Goal: Use online tool/utility: Utilize a website feature to perform a specific function

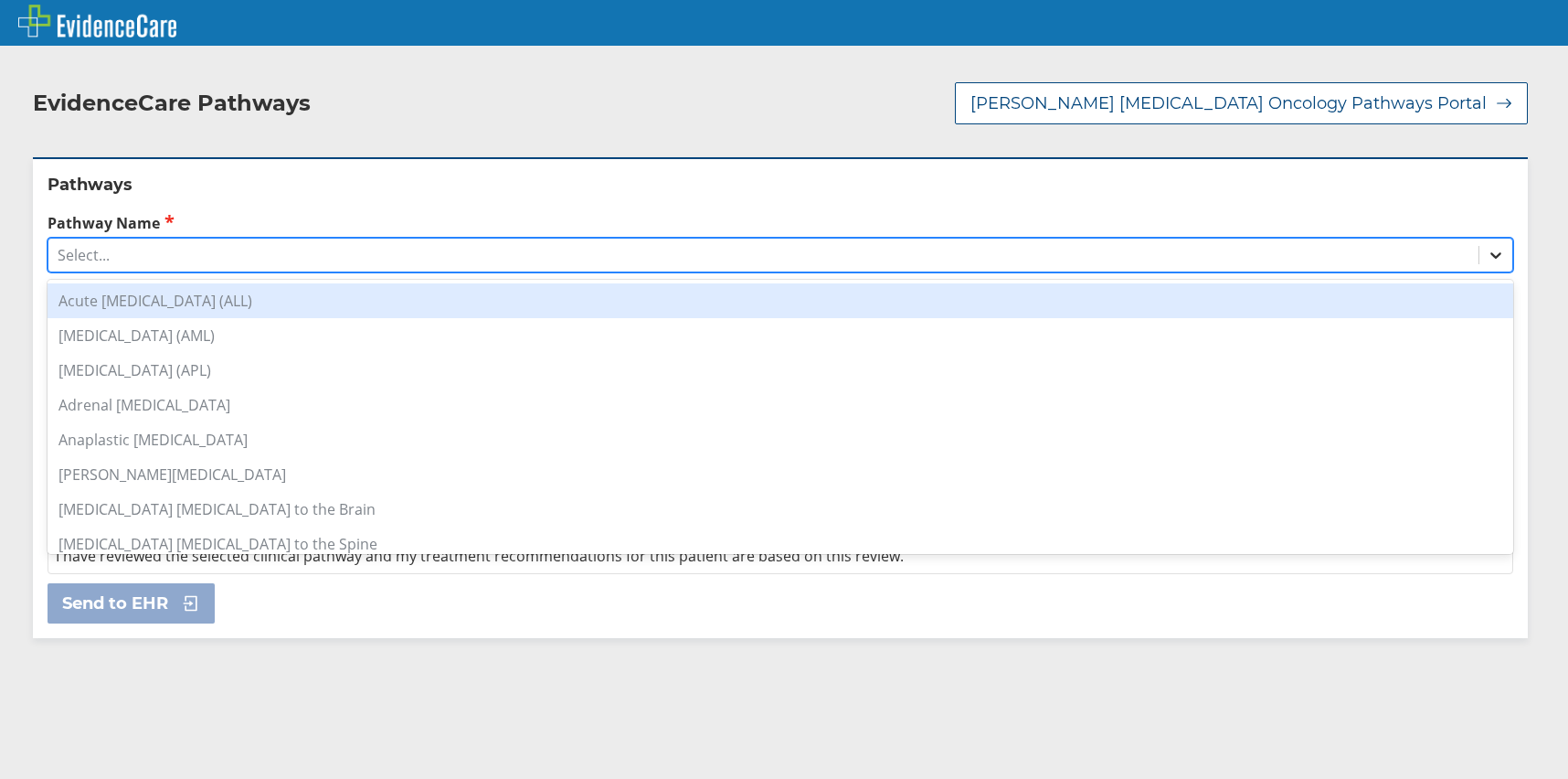
click at [1491, 253] on icon at bounding box center [1495, 256] width 11 height 7
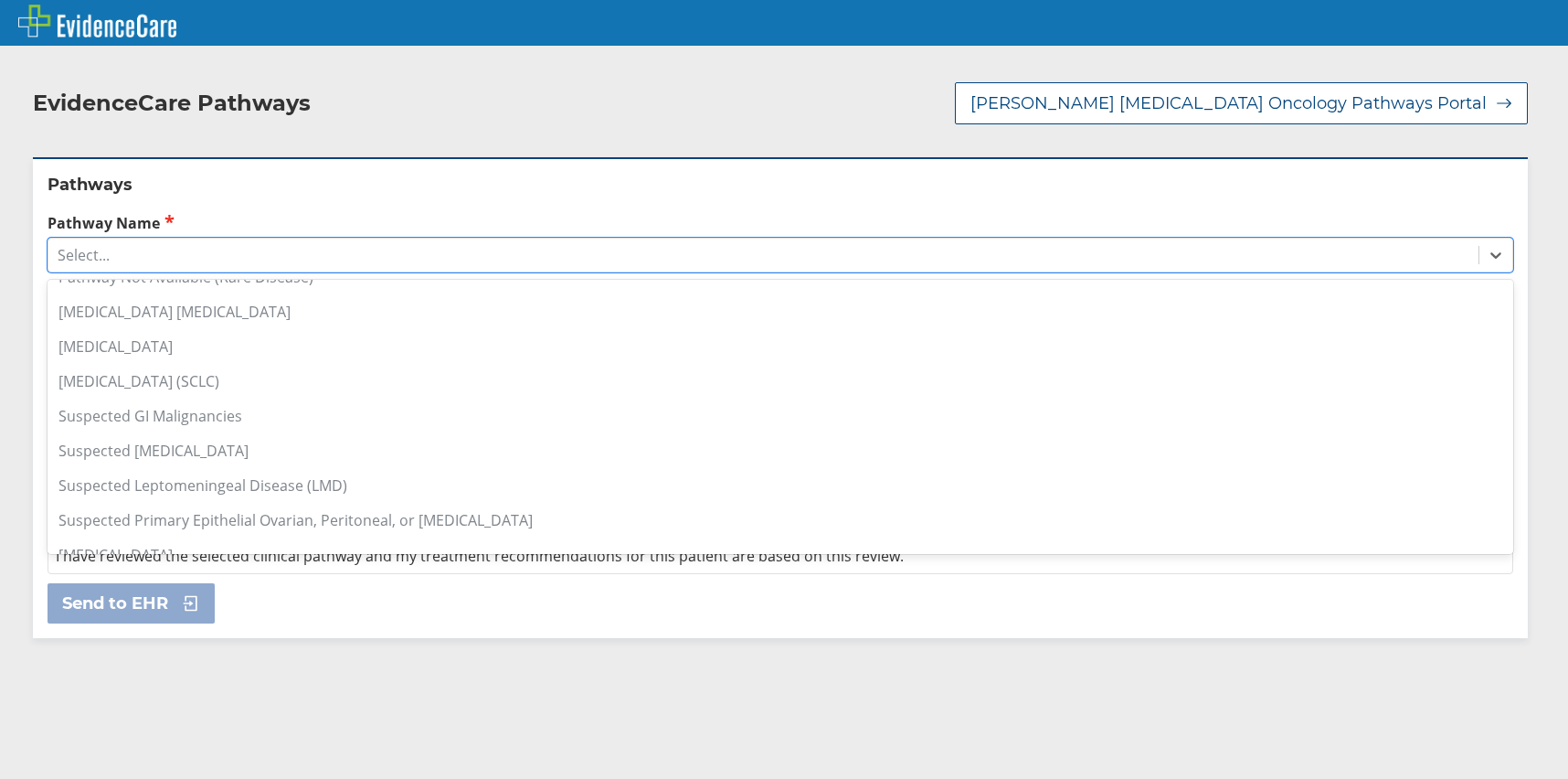
scroll to position [1356, 0]
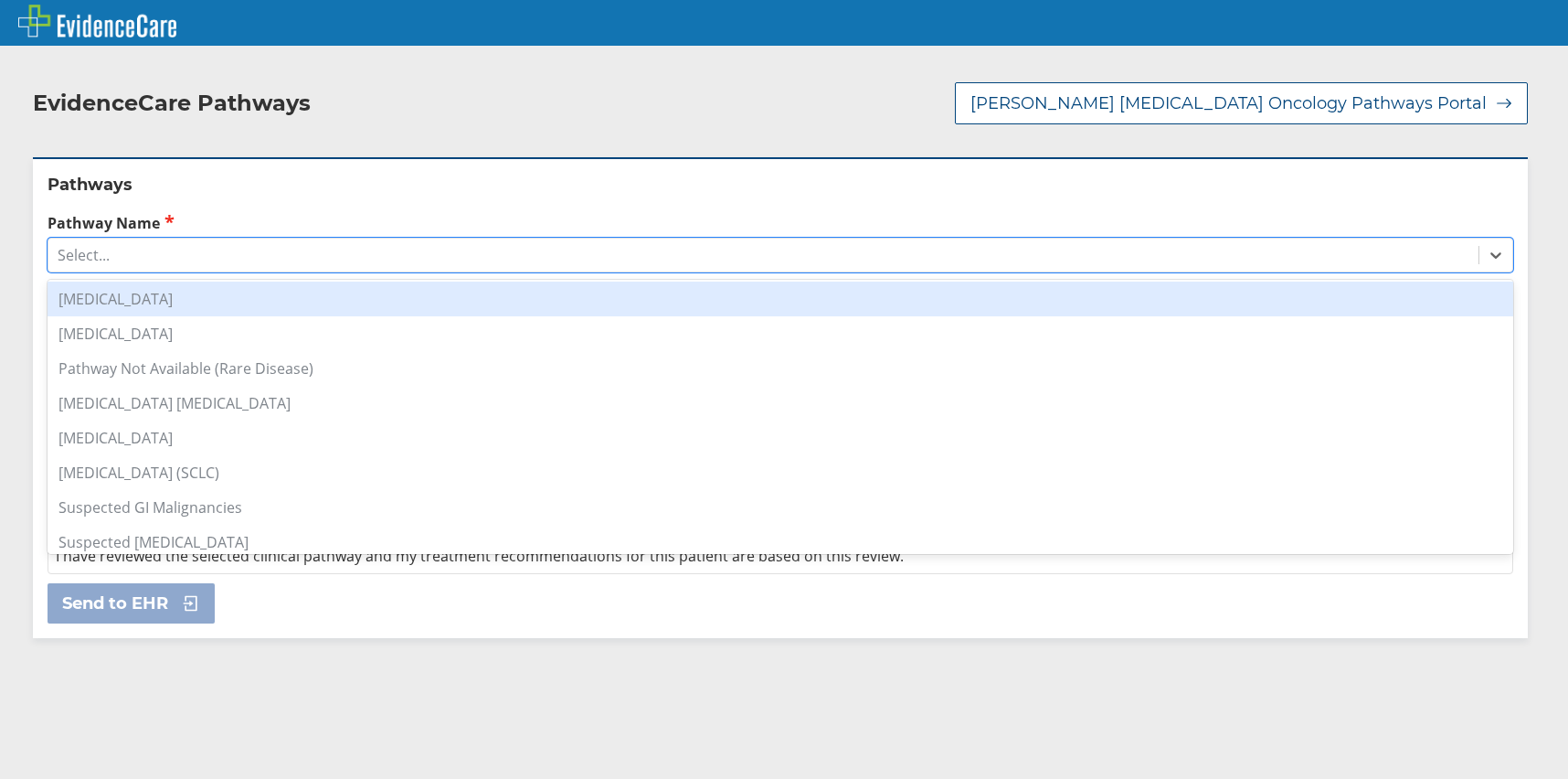
click at [187, 286] on div "[MEDICAL_DATA]" at bounding box center [780, 298] width 1466 height 34
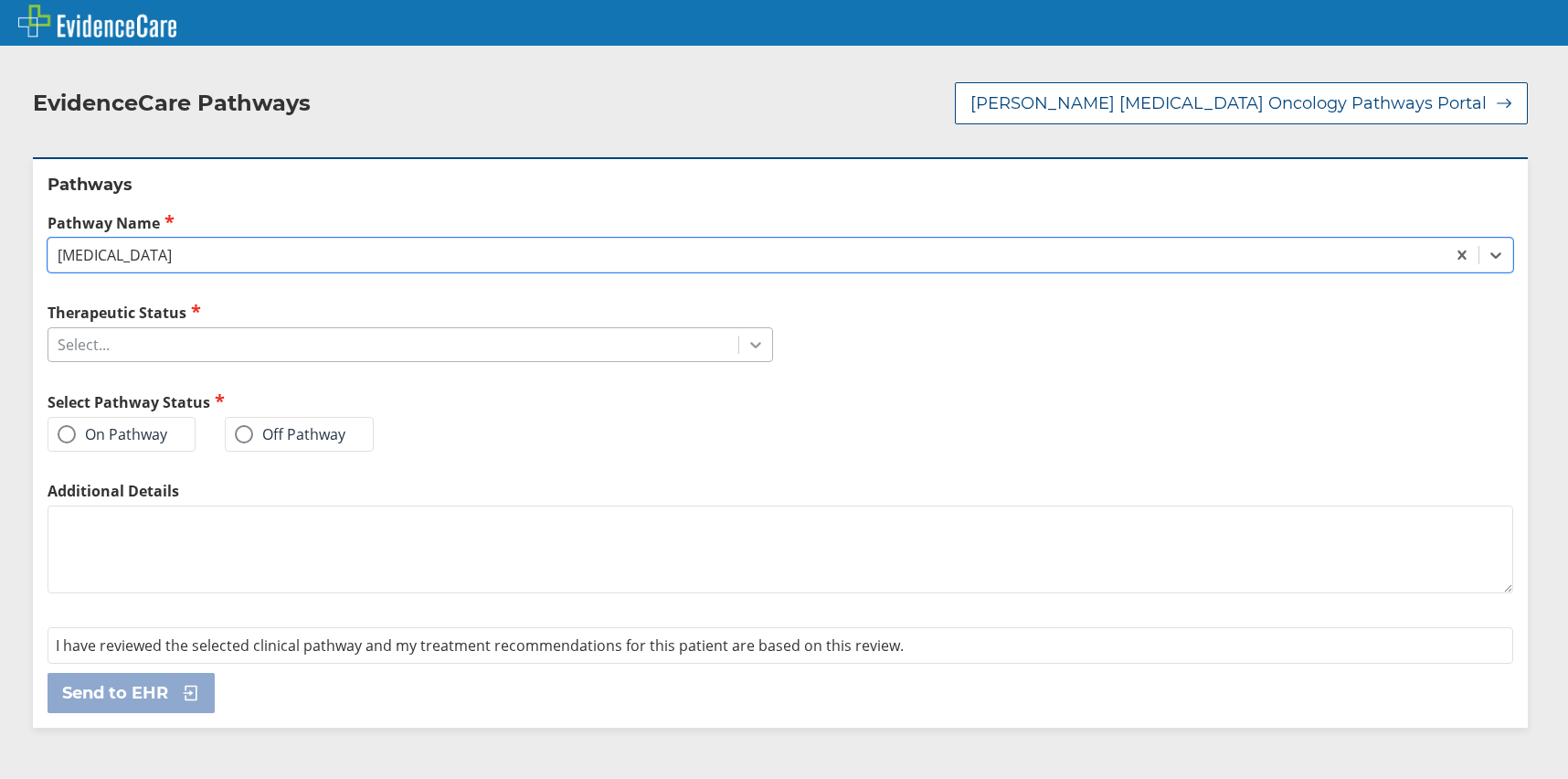
click at [749, 335] on icon at bounding box center [756, 344] width 19 height 19
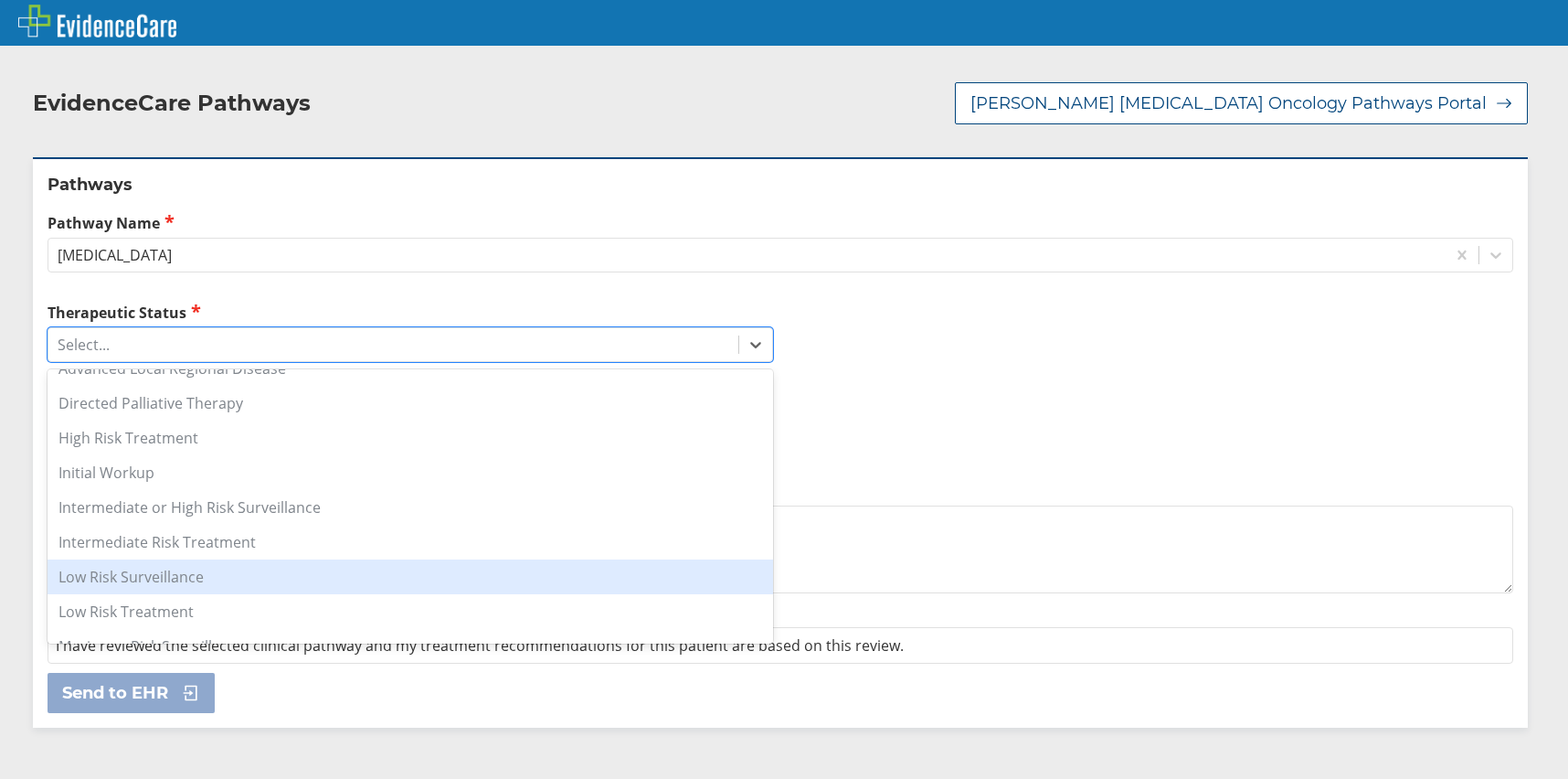
scroll to position [183, 0]
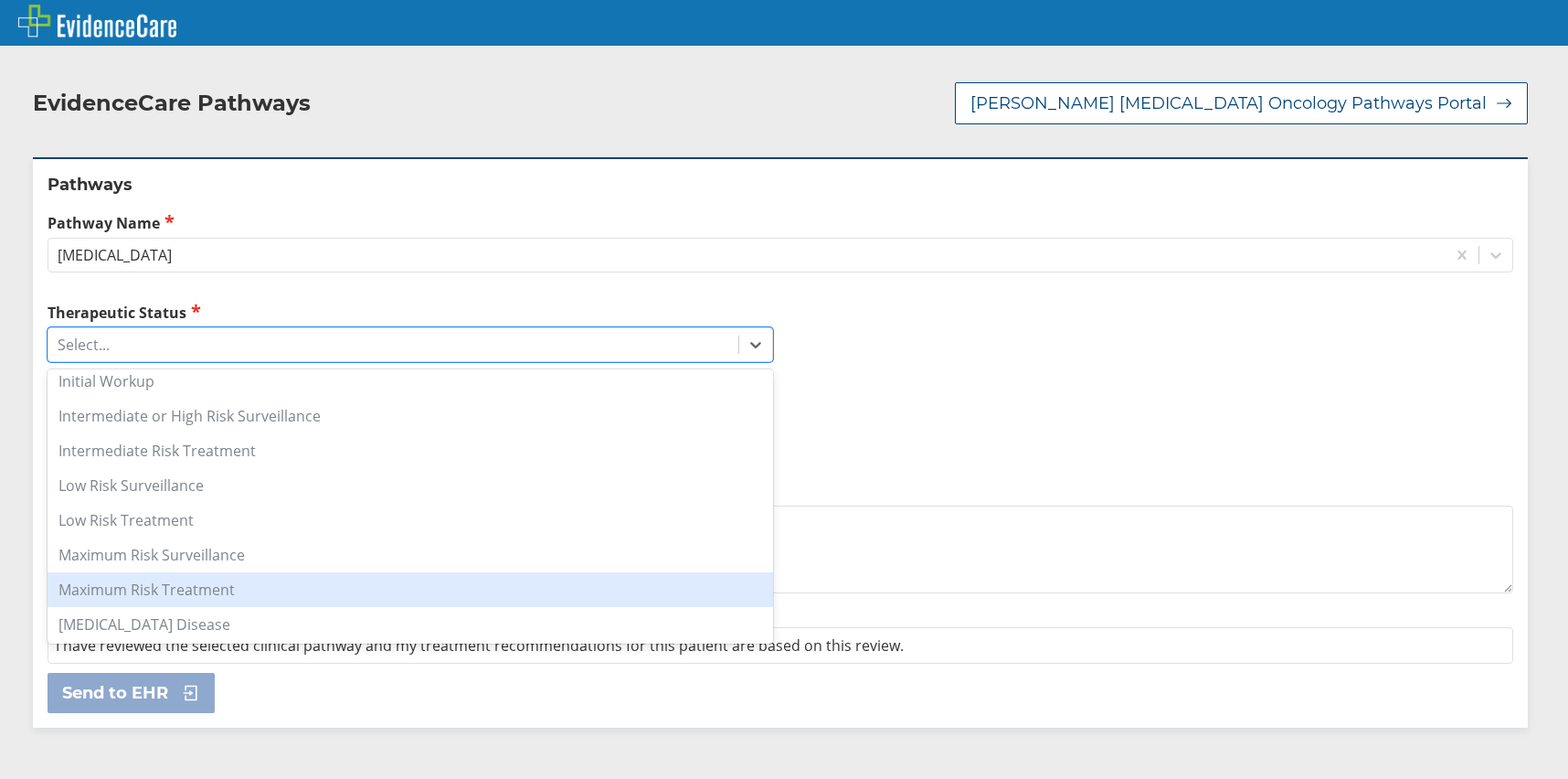
click at [191, 572] on div "Maximum Risk Treatment" at bounding box center [410, 589] width 726 height 34
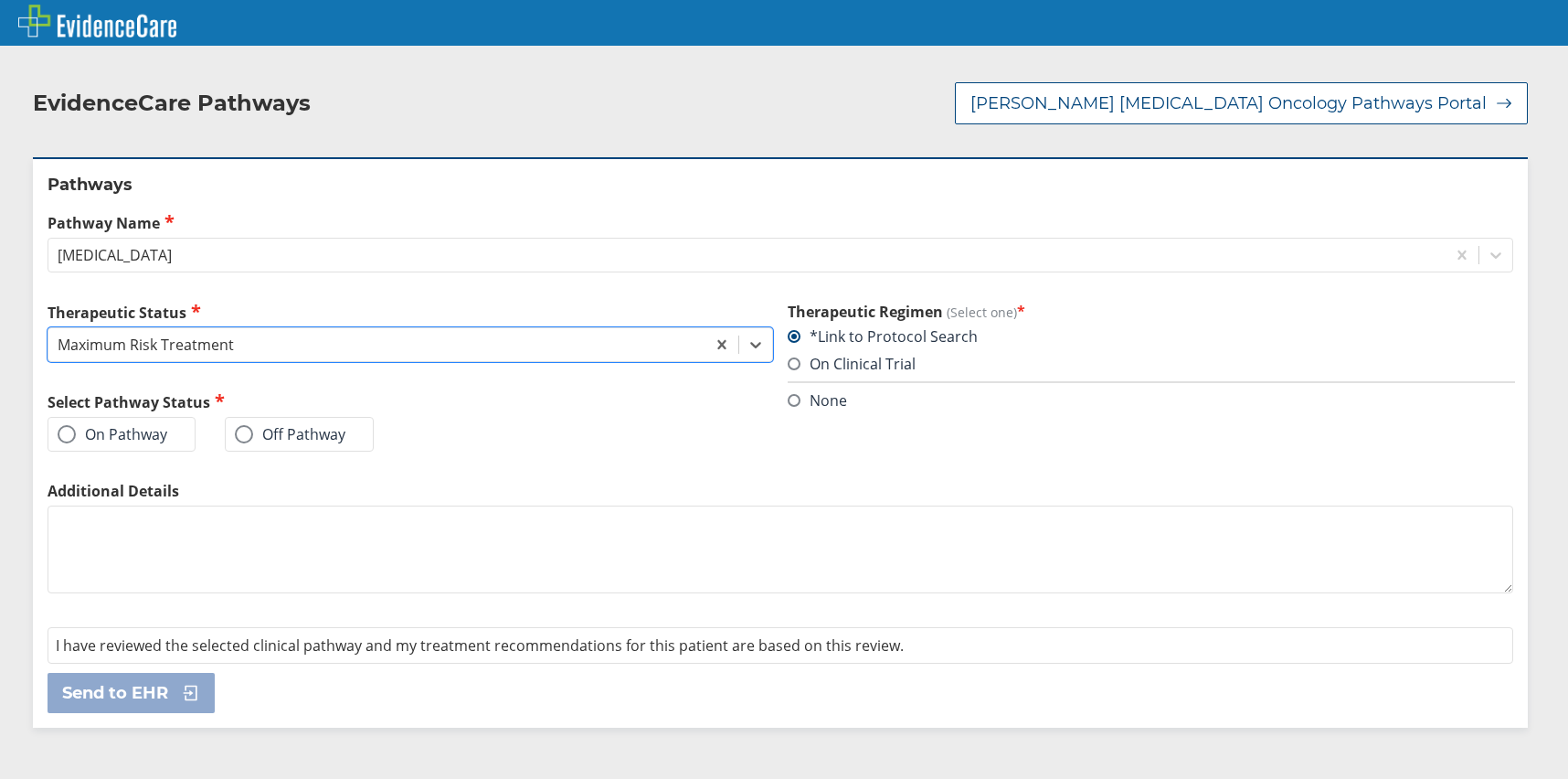
click at [93, 425] on label "On Pathway" at bounding box center [113, 434] width 110 height 19
click at [0, 0] on input "On Pathway" at bounding box center [0, 0] width 0 height 0
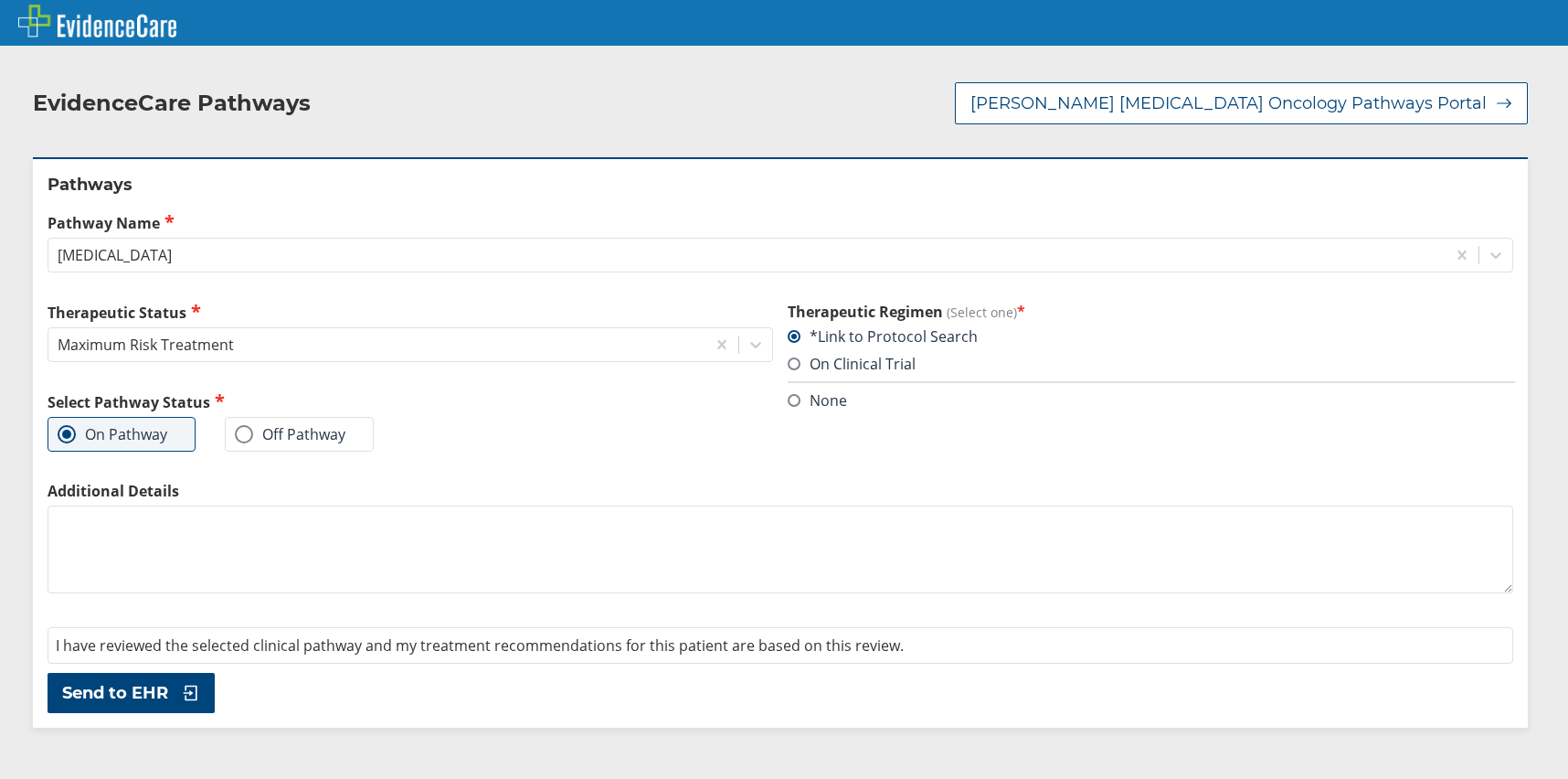
click at [123, 682] on span "Send to EHR" at bounding box center [115, 693] width 106 height 22
